Goal: Task Accomplishment & Management: Complete application form

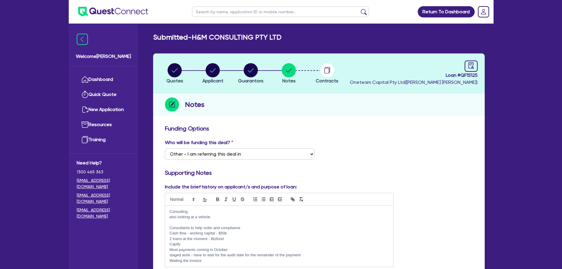
select select "Other"
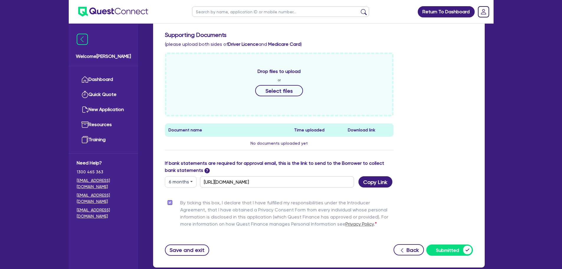
scroll to position [280, 0]
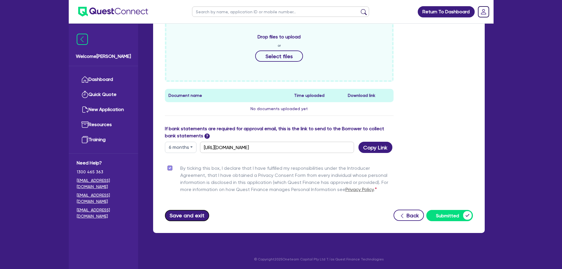
click at [196, 214] on button "Save and exit" at bounding box center [187, 215] width 45 height 11
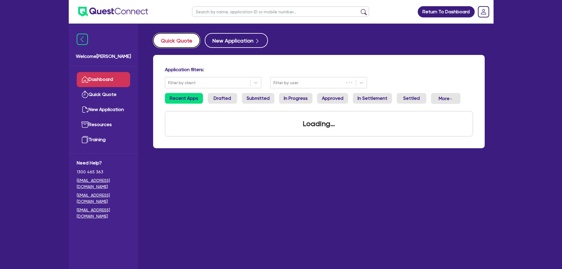
click at [171, 41] on button "Quick Quote" at bounding box center [176, 40] width 47 height 15
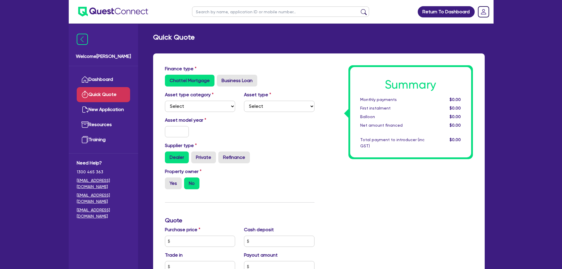
radio input "true"
click at [198, 113] on div "Asset type category Select Cars and light trucks Primary assets Secondary asset…" at bounding box center [240, 103] width 158 height 25
drag, startPoint x: 228, startPoint y: 81, endPoint x: 229, endPoint y: 84, distance: 3.8
click at [229, 86] on div "Finance type Chattel Mortgage Business Loan" at bounding box center [240, 78] width 158 height 26
click at [230, 83] on label "Business Loan" at bounding box center [237, 81] width 40 height 12
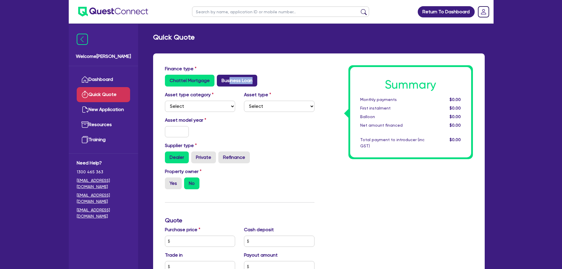
click at [221, 79] on input "Business Loan" at bounding box center [219, 77] width 4 height 4
radio input "true"
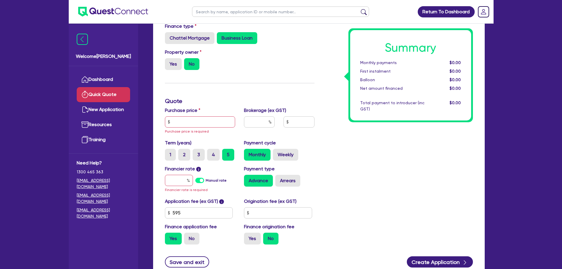
scroll to position [59, 0]
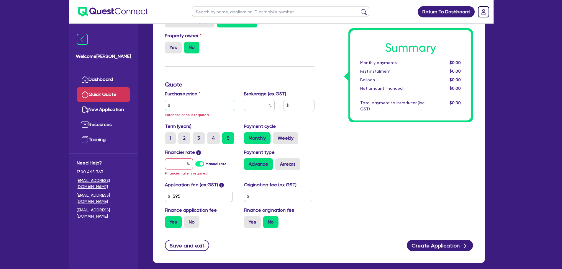
click at [202, 103] on input "text" at bounding box center [200, 105] width 71 height 11
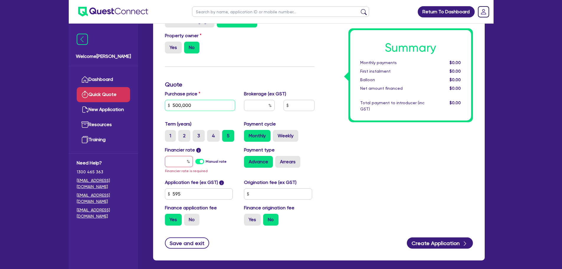
type input "500,000"
click at [183, 159] on input "text" at bounding box center [179, 161] width 28 height 11
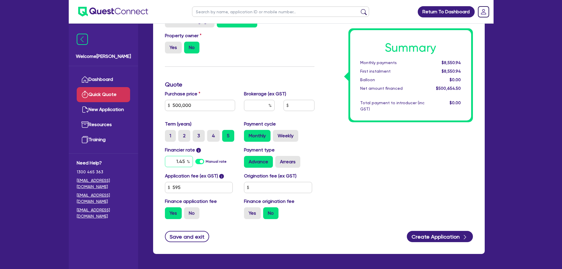
click at [179, 161] on input "1.45" at bounding box center [179, 161] width 28 height 11
type input "12.45"
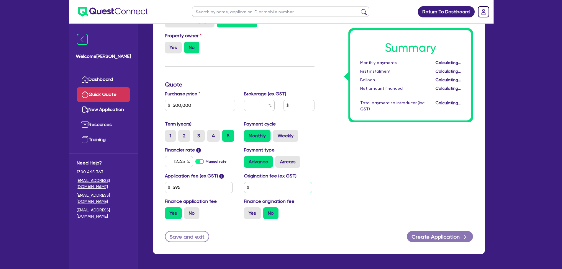
click at [283, 186] on input "text" at bounding box center [278, 187] width 68 height 11
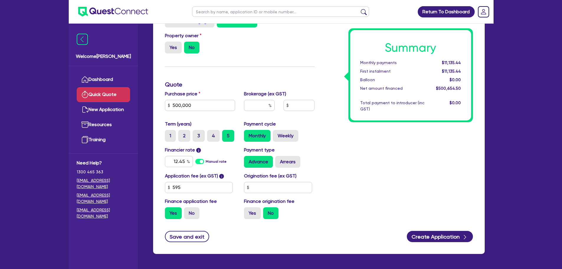
click at [352, 161] on div "Summary Monthly payments $11,135.44 First instalment $11,135.44 Balloon $0.00 N…" at bounding box center [398, 115] width 158 height 218
click at [267, 106] on input "text" at bounding box center [259, 105] width 31 height 11
click at [294, 103] on input "text" at bounding box center [299, 105] width 31 height 11
click at [265, 107] on input "text" at bounding box center [259, 105] width 31 height 11
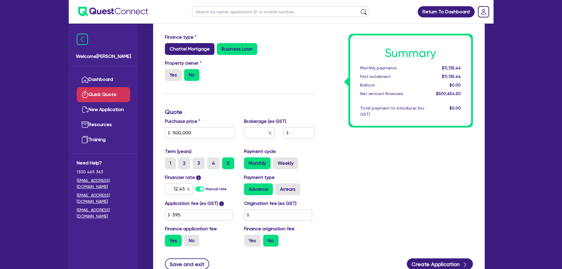
scroll to position [0, 0]
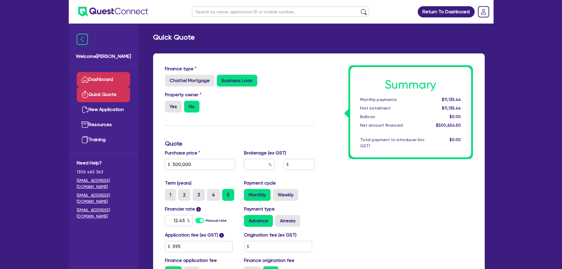
click at [107, 79] on link "Dashboard" at bounding box center [103, 79] width 53 height 15
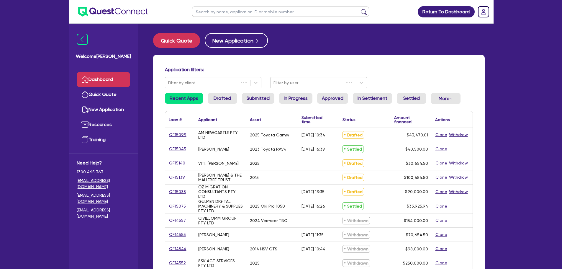
click at [222, 9] on input "text" at bounding box center [280, 11] width 177 height 10
type input "15015"
click at [359, 9] on button "submit" at bounding box center [363, 13] width 9 height 8
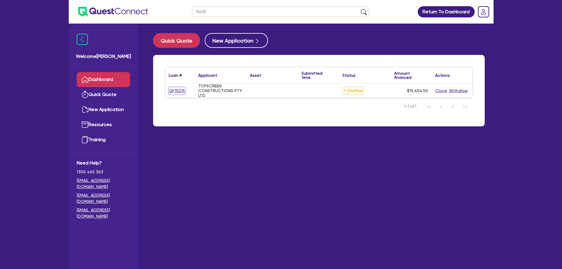
click at [176, 90] on link "QF15015" at bounding box center [177, 90] width 17 height 7
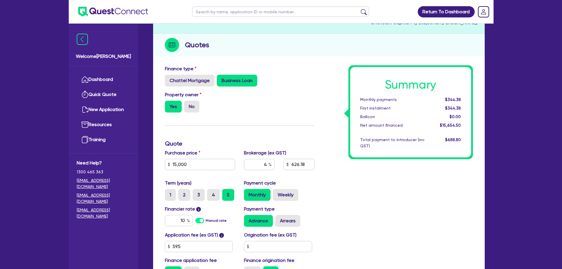
scroll to position [140, 0]
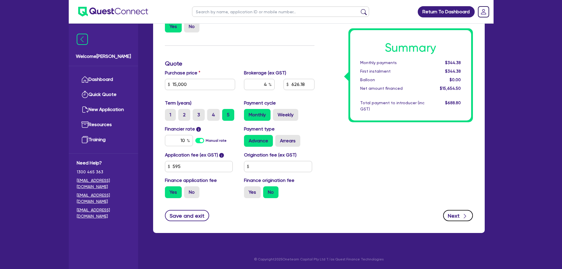
click at [460, 215] on button "Next" at bounding box center [458, 215] width 30 height 11
type input "15,000"
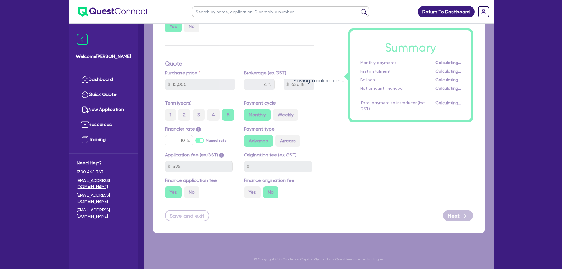
select select "COMPANY"
select select "BUILDING_CONSTRUCTION"
select select "TRADES_SERVICES_BUSINESSES_GOVERNMENT"
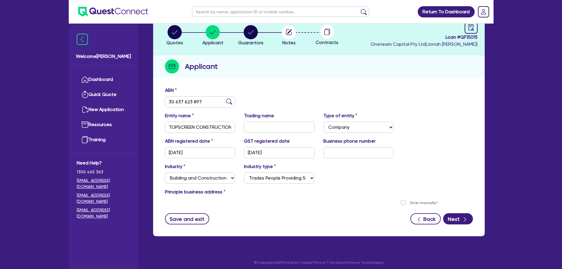
scroll to position [41, 0]
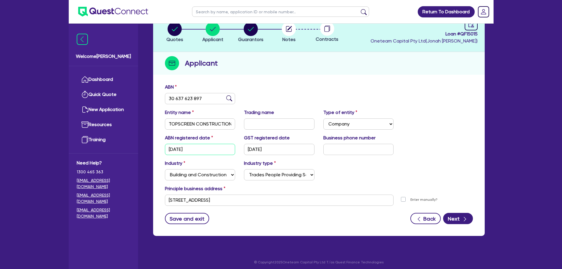
drag, startPoint x: 207, startPoint y: 147, endPoint x: 157, endPoint y: 148, distance: 49.6
click at [157, 148] on div "ABN 30 637 623 897 Entity name TOPSCREEN CONSTRUCTIONS PTY. LTD. Trading name T…" at bounding box center [319, 158] width 332 height 155
click at [377, 163] on div "Industry Select Accomodation & Food Services Administrative & Support Services …" at bounding box center [319, 172] width 317 height 25
click at [460, 220] on button "Next" at bounding box center [458, 218] width 30 height 11
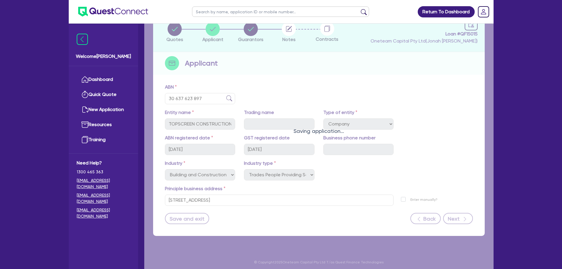
select select "MR"
select select "VIC"
select select "MARRIED"
select select "MORTGAGE"
select select "VEHICLE_LOAN"
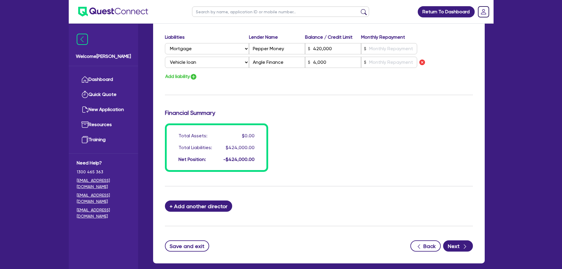
scroll to position [434, 0]
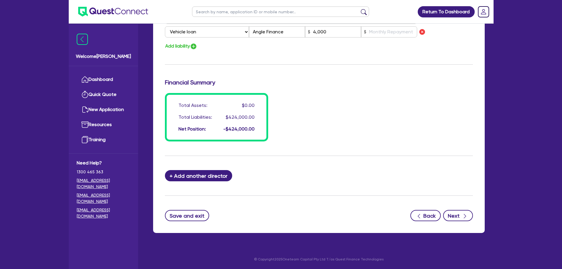
click at [464, 213] on div "button" at bounding box center [465, 215] width 6 height 7
select select "Other"
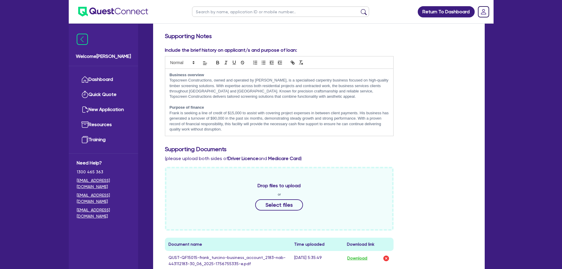
scroll to position [118, 0]
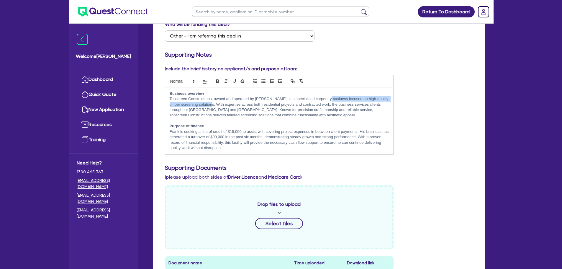
drag, startPoint x: 213, startPoint y: 102, endPoint x: 324, endPoint y: 101, distance: 111.3
click at [324, 101] on p "Topscreen Constructions, owned and operated by [PERSON_NAME], is a specialised …" at bounding box center [280, 107] width 220 height 22
click at [340, 118] on p at bounding box center [280, 120] width 220 height 5
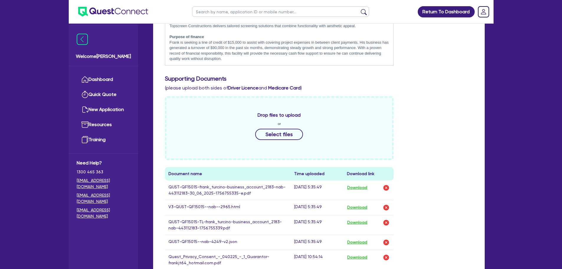
scroll to position [266, 0]
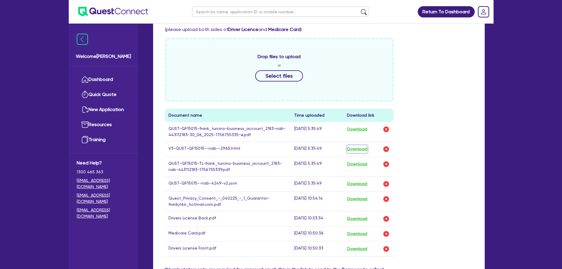
click at [354, 147] on button "Download" at bounding box center [357, 149] width 21 height 8
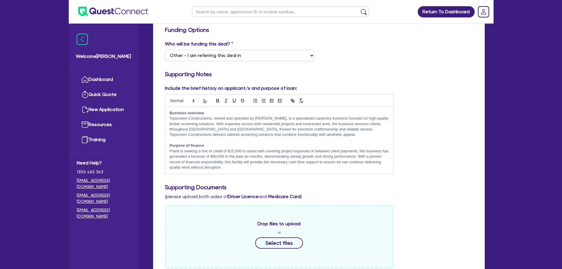
scroll to position [30, 0]
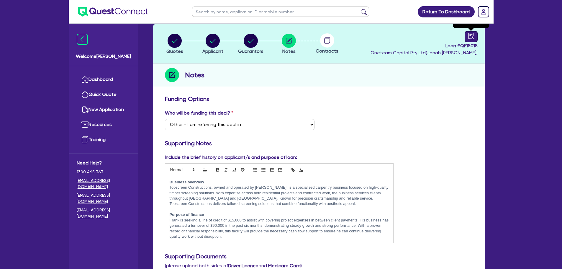
click at [471, 37] on icon "audit" at bounding box center [471, 36] width 6 height 6
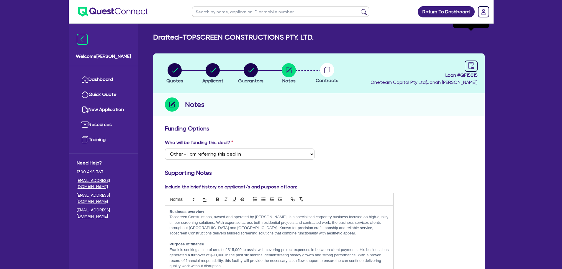
select select "DRAFTED_NEW"
select select "Other"
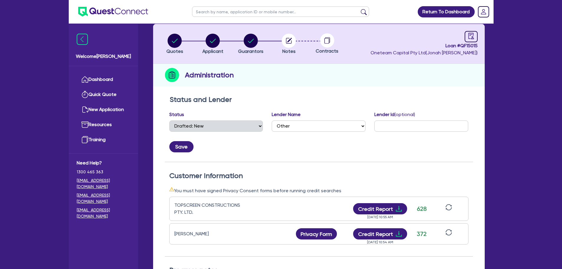
scroll to position [89, 0]
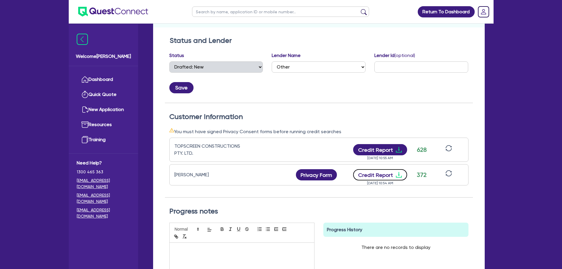
click at [385, 176] on button "Credit Report" at bounding box center [380, 174] width 54 height 11
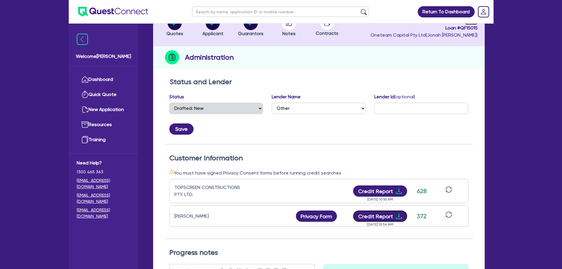
scroll to position [0, 0]
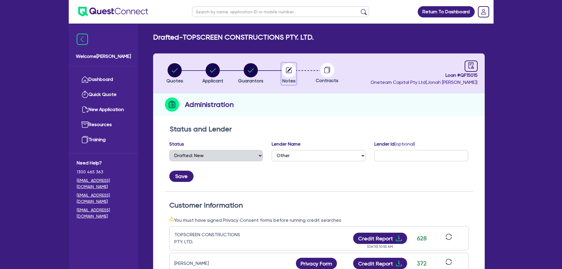
click at [292, 72] on circle "button" at bounding box center [289, 70] width 14 height 14
select select "Other"
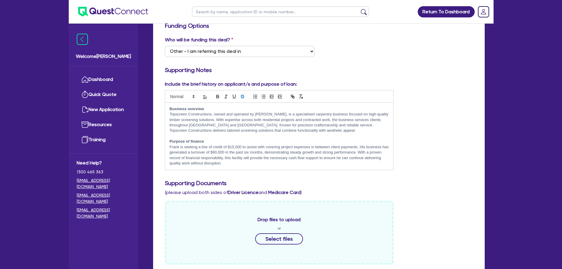
scroll to position [118, 0]
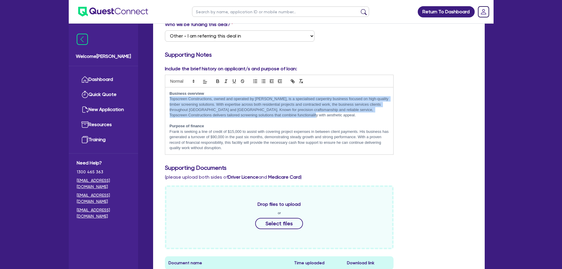
drag, startPoint x: 301, startPoint y: 116, endPoint x: 182, endPoint y: 117, distance: 118.9
click at [169, 98] on div "Business overview Topscreen Constructions, owned and operated by [PERSON_NAME],…" at bounding box center [279, 120] width 228 height 67
click at [289, 117] on p "Topscreen Constructions, owned and operated by [PERSON_NAME], is a specialised …" at bounding box center [280, 107] width 220 height 22
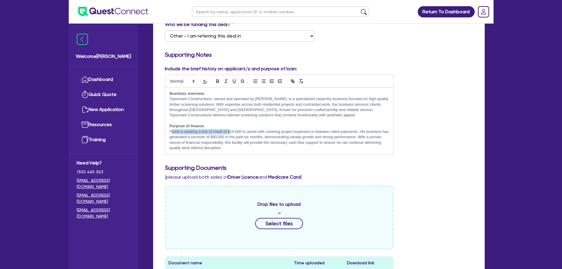
drag, startPoint x: 172, startPoint y: 132, endPoint x: 230, endPoint y: 132, distance: 57.6
click at [230, 132] on p "﻿[PERSON_NAME] is seeking a line of credit of $15,000 to assist with covering p…" at bounding box center [280, 140] width 220 height 22
click at [268, 142] on p "﻿[PERSON_NAME] is seeking a line of credit of $15,000 to assist with covering p…" at bounding box center [280, 140] width 220 height 22
drag, startPoint x: 229, startPoint y: 131, endPoint x: 247, endPoint y: 135, distance: 17.8
click at [247, 135] on p "﻿[PERSON_NAME] is seeking a line of credit of $15,000 to assist with covering p…" at bounding box center [280, 140] width 220 height 22
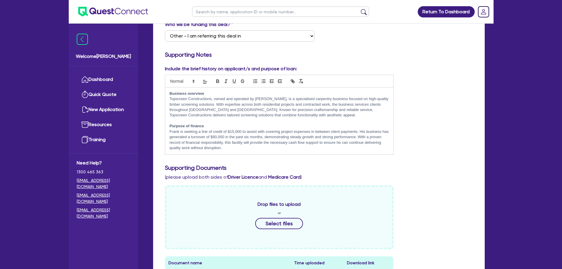
click at [248, 148] on p "﻿[PERSON_NAME] is seeking a line of credit of $15,000 to assist with covering p…" at bounding box center [280, 140] width 220 height 22
click at [297, 115] on p "Topscreen Constructions, owned and operated by [PERSON_NAME], is a specialised …" at bounding box center [280, 107] width 220 height 22
click at [290, 125] on p "Purpose of finance" at bounding box center [280, 125] width 220 height 5
click at [295, 118] on p at bounding box center [280, 120] width 220 height 5
click at [296, 115] on p "Topscreen Constructions, owned and operated by [PERSON_NAME], is a specialised …" at bounding box center [280, 107] width 220 height 22
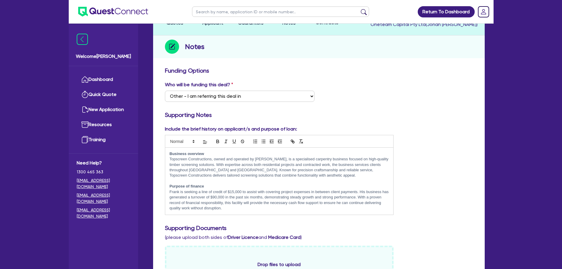
scroll to position [0, 0]
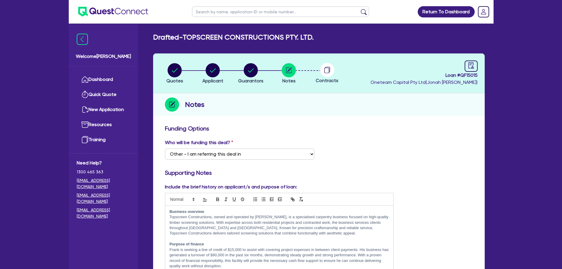
click at [133, 79] on ul "Dashboard Quick Quote New Application Ref Company Ref Salesperson Resources Tra…" at bounding box center [103, 109] width 69 height 87
click at [117, 78] on link "Dashboard" at bounding box center [103, 79] width 53 height 15
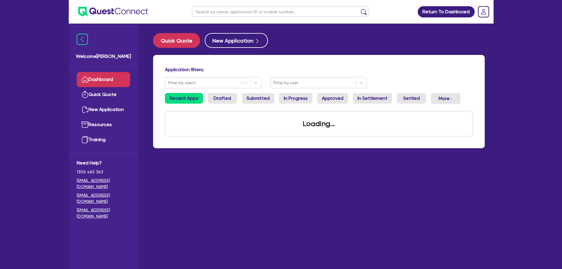
drag, startPoint x: 258, startPoint y: 9, endPoint x: 264, endPoint y: 9, distance: 5.3
click at [258, 9] on input "text" at bounding box center [280, 11] width 177 height 10
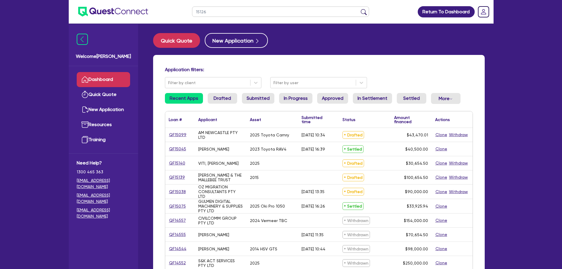
type input "15126"
click at [359, 9] on button "submit" at bounding box center [363, 13] width 9 height 8
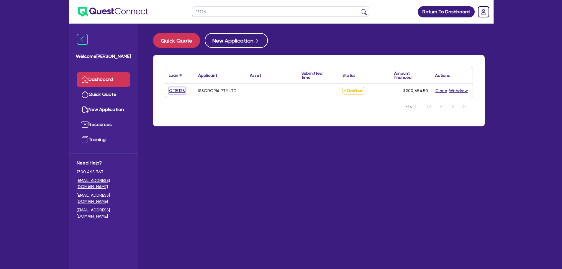
click at [174, 91] on link "QF15126" at bounding box center [177, 90] width 17 height 7
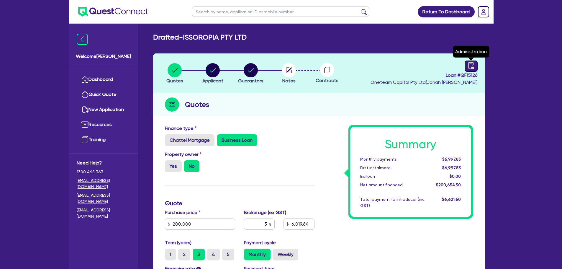
click at [468, 67] on icon "audit" at bounding box center [471, 65] width 6 height 6
select select "DRAFTED_NEW"
select select "Other"
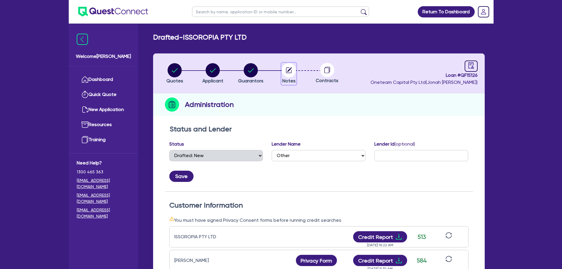
click at [292, 72] on circle "button" at bounding box center [289, 70] width 14 height 14
select select "Other"
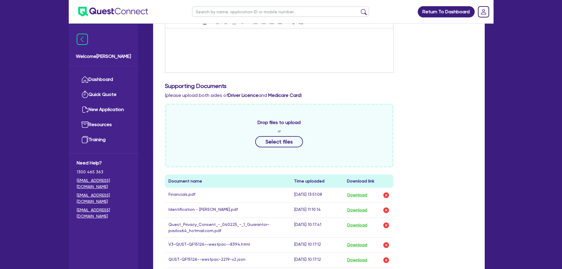
scroll to position [295, 0]
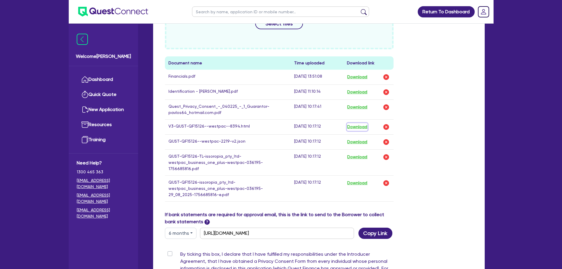
click at [362, 125] on button "Download" at bounding box center [357, 127] width 21 height 8
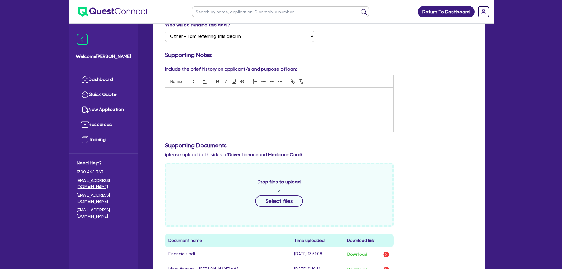
scroll to position [0, 0]
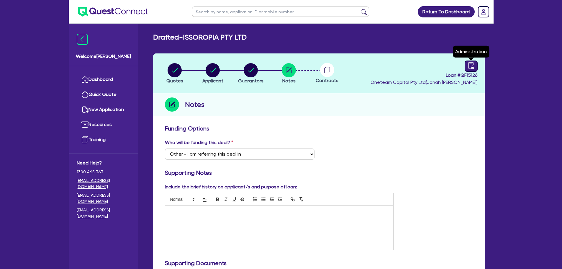
click at [469, 65] on icon "audit" at bounding box center [471, 65] width 6 height 6
select select "DRAFTED_NEW"
select select "Other"
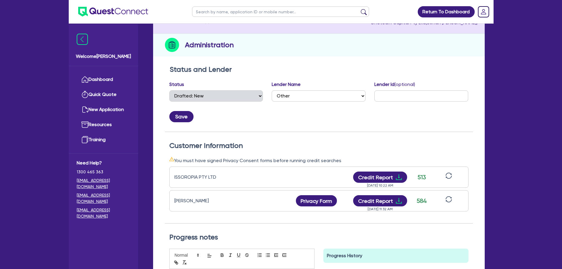
scroll to position [118, 0]
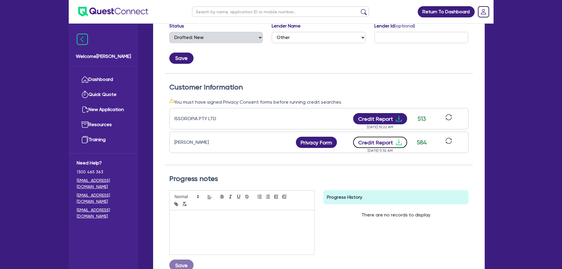
click at [379, 143] on button "Credit Report" at bounding box center [380, 142] width 54 height 11
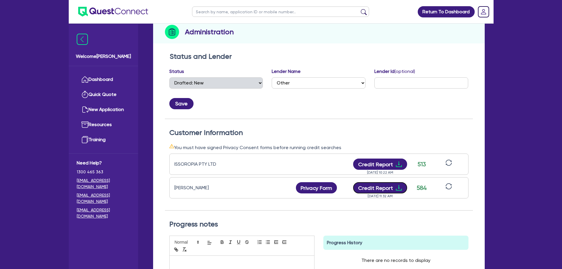
scroll to position [0, 0]
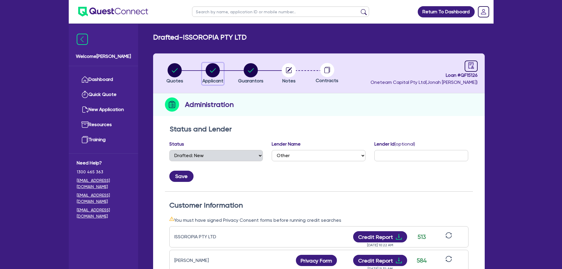
click at [205, 68] on div "button" at bounding box center [212, 70] width 21 height 14
select select "COMPANY"
select select "ACCOMODATION_FOOD"
select select "RESTAURANTS"
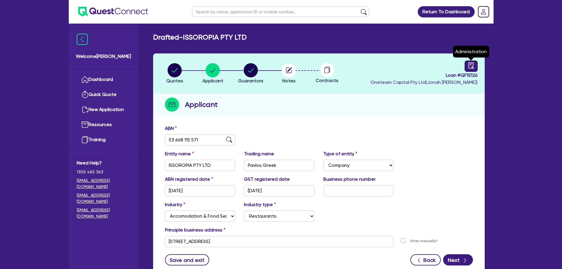
click at [469, 67] on icon "audit" at bounding box center [471, 65] width 6 height 6
select select "DRAFTED_NEW"
select select "Other"
